Goal: Transaction & Acquisition: Obtain resource

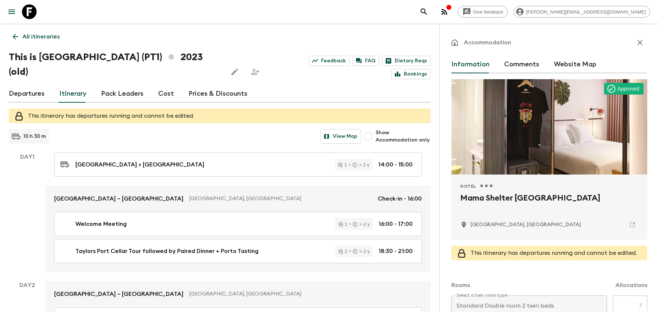
click at [429, 10] on icon "search adventures" at bounding box center [424, 11] width 9 height 9
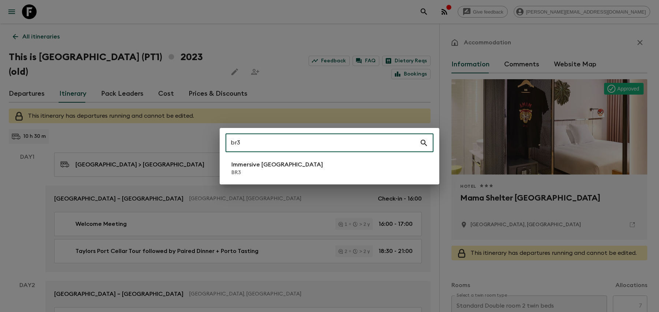
type input "br3"
click at [233, 180] on div "br3 ​ Immersive [GEOGRAPHIC_DATA] BR3" at bounding box center [330, 156] width 220 height 56
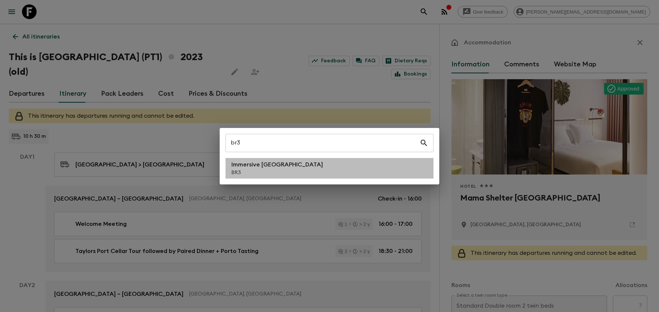
click at [238, 174] on p "BR3" at bounding box center [278, 172] width 92 height 7
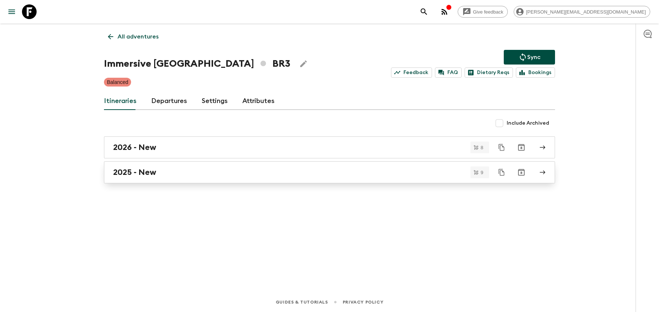
click at [190, 173] on div "2025 - New" at bounding box center [322, 172] width 419 height 10
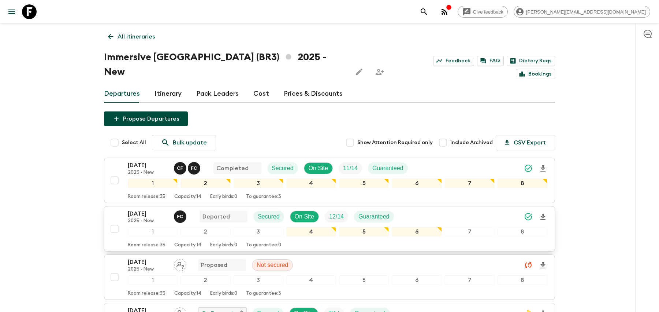
click at [418, 209] on div "[DATE] 2025 - New F C Departed Secured On Site 12 / 14 Guaranteed" at bounding box center [338, 216] width 420 height 15
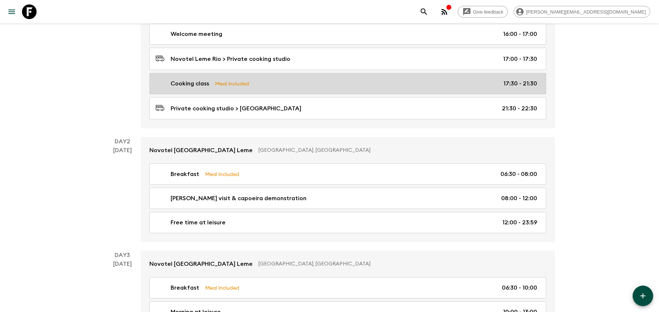
scroll to position [180, 0]
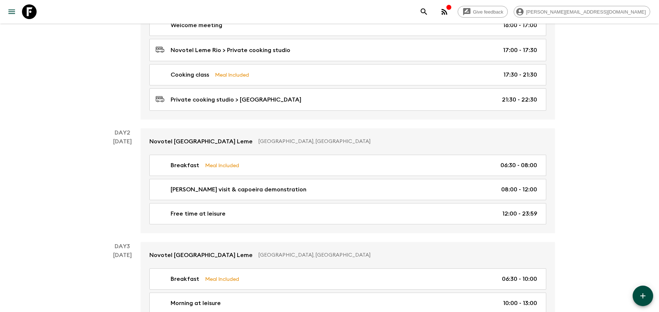
click at [432, 14] on button "search adventures" at bounding box center [424, 11] width 15 height 15
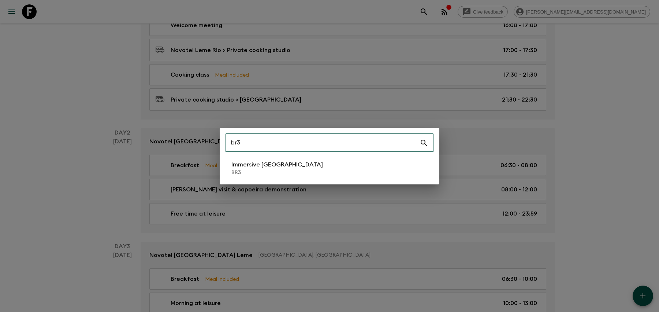
type input "br3"
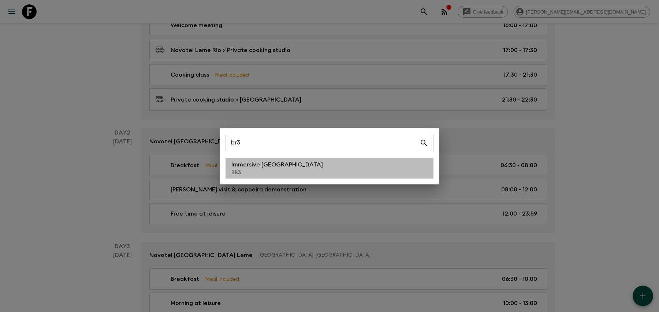
click at [329, 158] on li "Immersive [GEOGRAPHIC_DATA] BR3" at bounding box center [330, 168] width 208 height 21
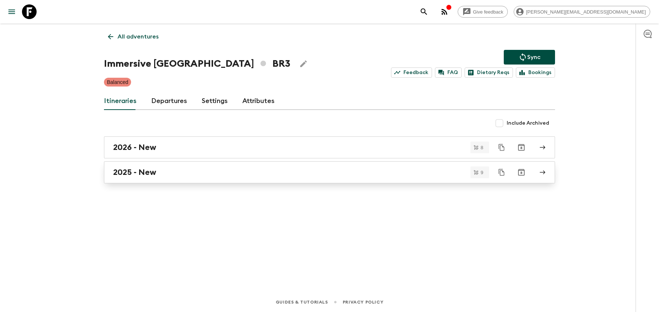
click at [327, 163] on link "2025 - New" at bounding box center [329, 172] width 451 height 22
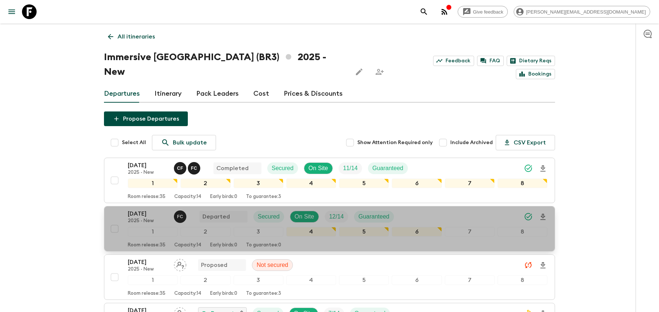
click at [450, 209] on div "[DATE] 2025 - New F C Departed Secured On Site 12 / 14 Guaranteed" at bounding box center [338, 216] width 420 height 15
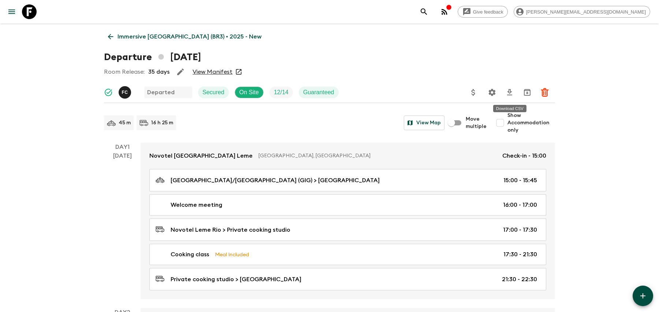
click at [513, 91] on icon "Download CSV" at bounding box center [510, 92] width 9 height 9
click at [108, 36] on icon at bounding box center [111, 37] width 8 height 8
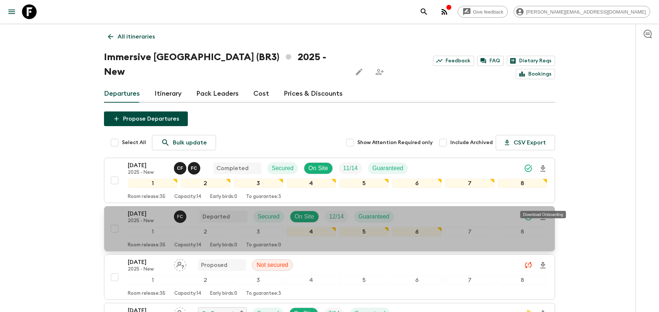
click at [545, 212] on icon "Download Onboarding" at bounding box center [543, 216] width 9 height 9
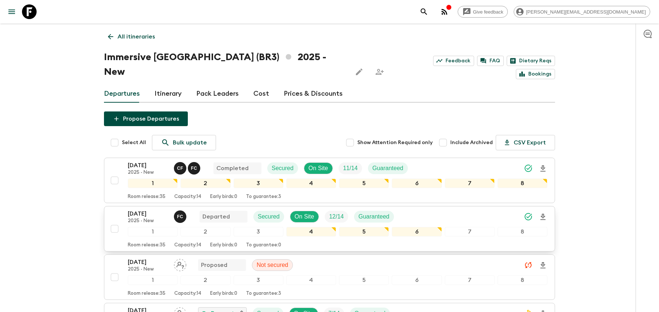
click at [542, 214] on icon "Download Onboarding" at bounding box center [543, 217] width 5 height 6
